Goal: Task Accomplishment & Management: Manage account settings

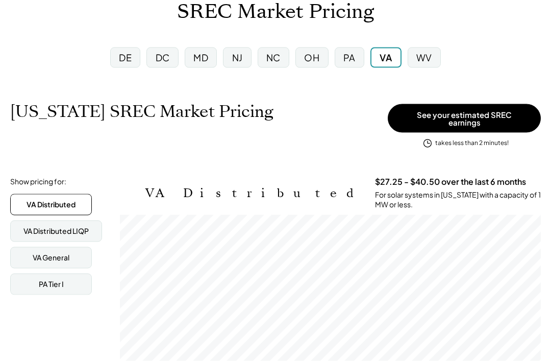
scroll to position [72, 0]
click at [426, 56] on div "WV" at bounding box center [424, 56] width 16 height 13
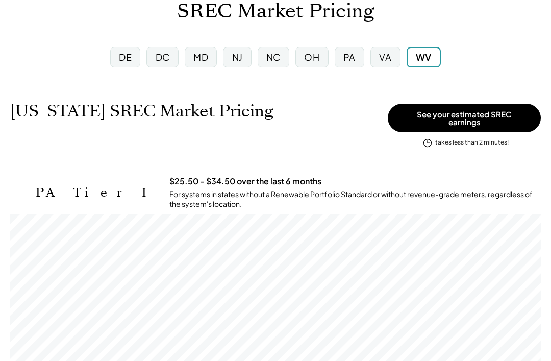
scroll to position [168, 530]
click at [388, 54] on div "VA" at bounding box center [385, 56] width 12 height 13
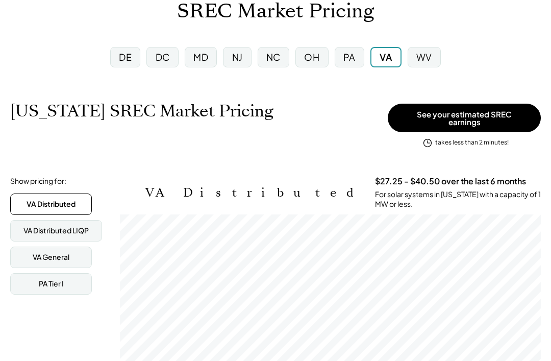
scroll to position [168, 421]
click at [355, 55] on div "PA" at bounding box center [349, 56] width 12 height 13
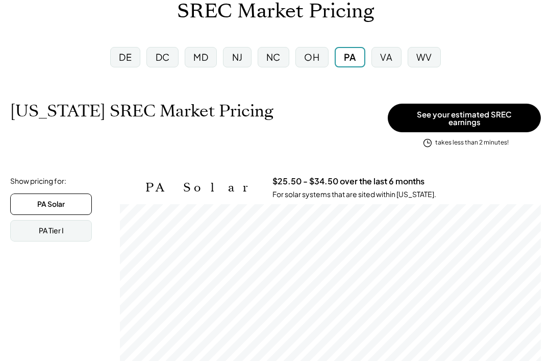
scroll to position [168, 421]
click at [315, 55] on div "OH" at bounding box center [311, 56] width 15 height 13
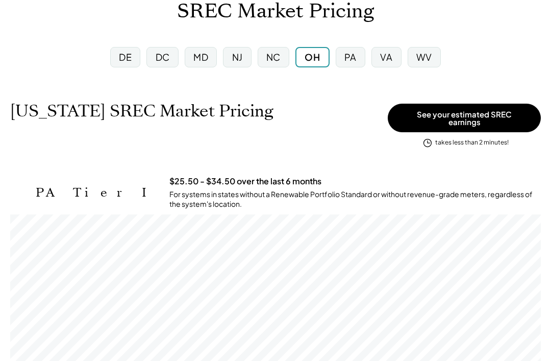
scroll to position [168, 530]
click at [351, 58] on div "PA" at bounding box center [350, 56] width 12 height 13
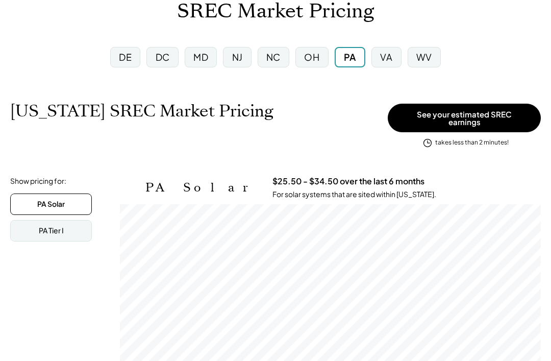
scroll to position [168, 421]
click at [271, 54] on div "NC" at bounding box center [273, 56] width 14 height 13
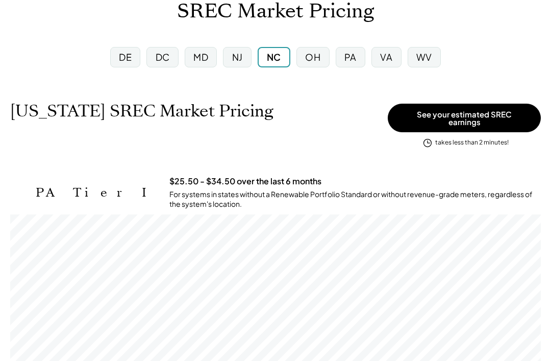
scroll to position [168, 530]
click at [242, 56] on div "NJ" at bounding box center [237, 56] width 11 height 13
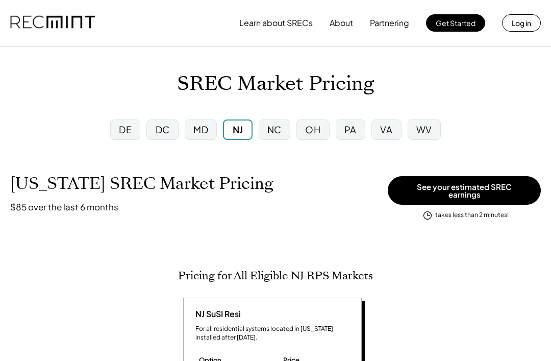
click at [200, 131] on div "MD" at bounding box center [200, 129] width 15 height 13
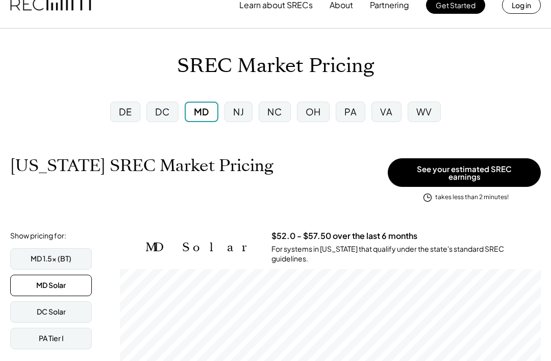
scroll to position [17, 0]
click at [168, 106] on div "DC" at bounding box center [162, 112] width 14 height 13
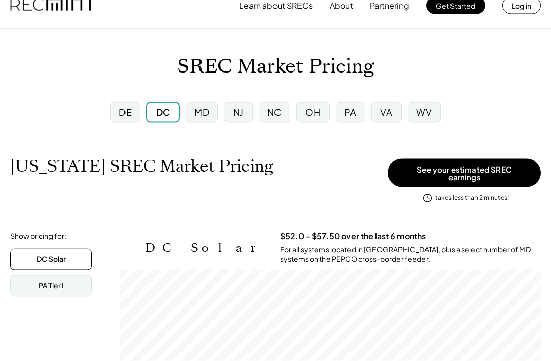
scroll to position [18, 0]
click at [123, 108] on div "DE" at bounding box center [125, 111] width 13 height 13
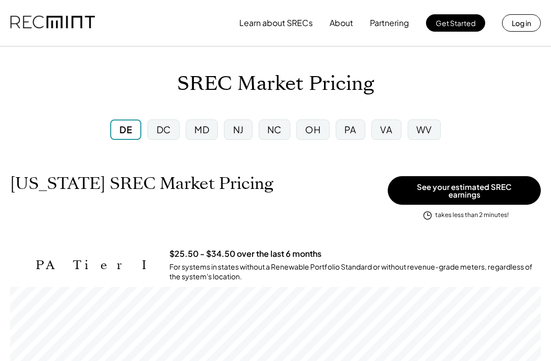
click at [526, 30] on button "Log in" at bounding box center [521, 22] width 39 height 17
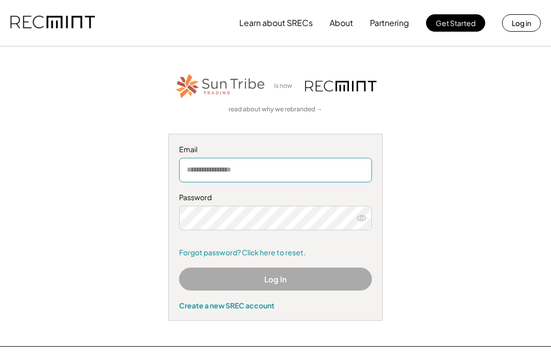
type input "**********"
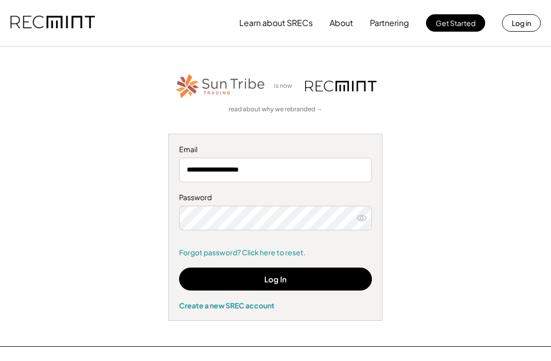
click at [334, 276] on button "Log In" at bounding box center [275, 278] width 193 height 23
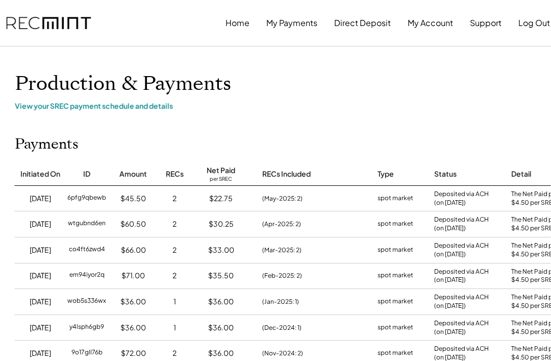
scroll to position [0, 6]
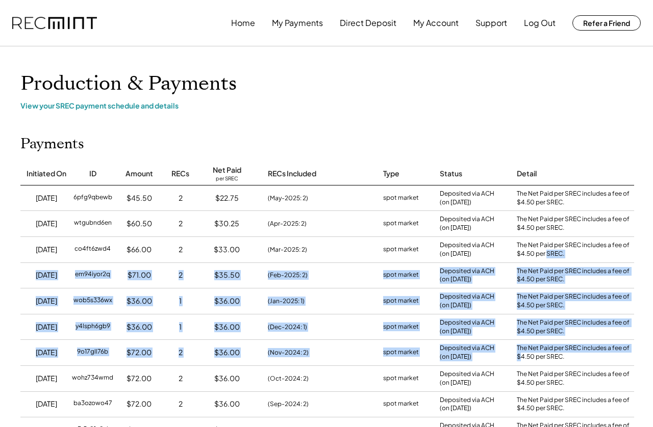
click at [242, 29] on button "Home" at bounding box center [243, 23] width 24 height 20
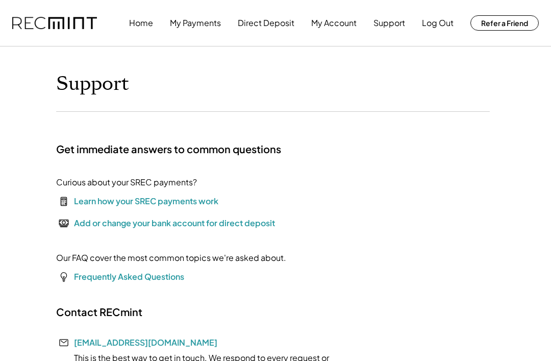
click at [441, 24] on button "Log Out" at bounding box center [438, 23] width 32 height 20
